Goal: Find contact information: Find contact information

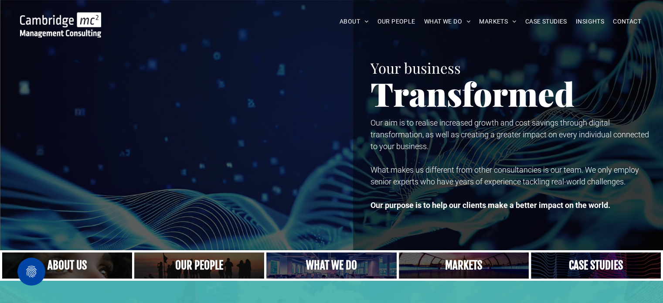
click at [186, 264] on link "A crowd in silhouette at sunset, on a rise or lookout point" at bounding box center [199, 265] width 138 height 28
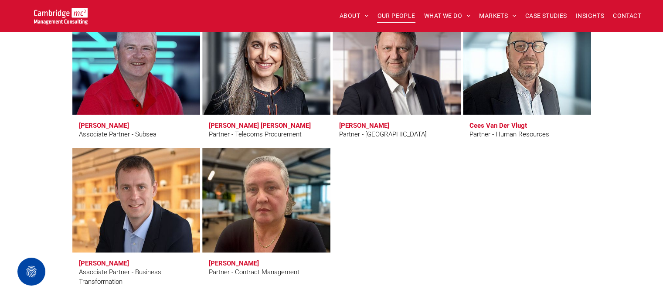
scroll to position [2309, 0]
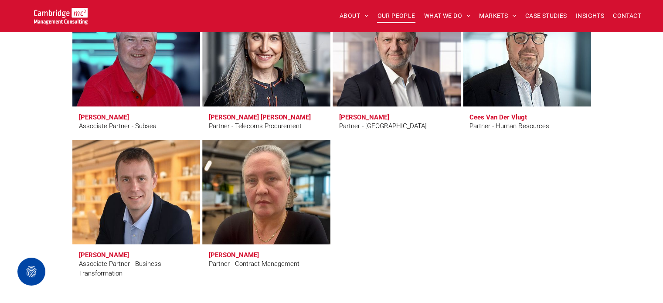
click at [260, 194] on link at bounding box center [265, 191] width 135 height 111
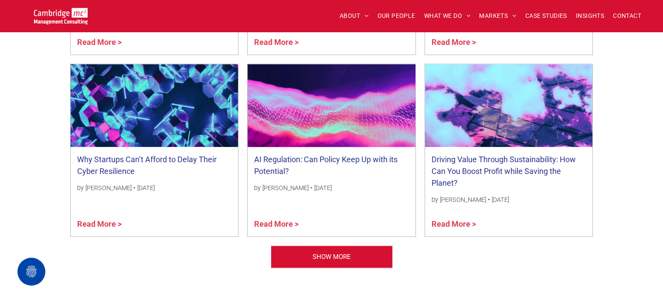
scroll to position [871, 0]
